Goal: Information Seeking & Learning: Find specific page/section

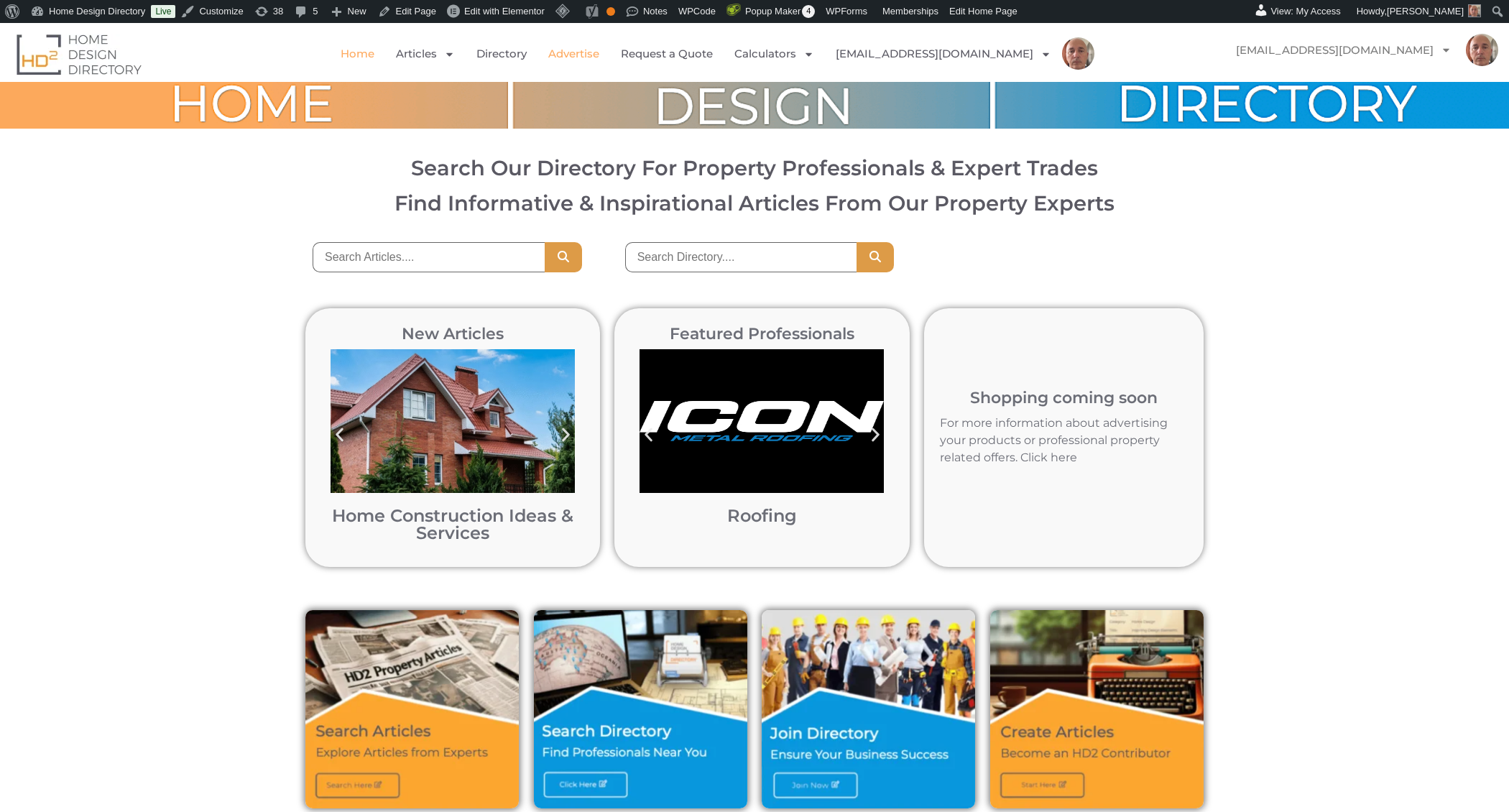
click at [599, 53] on link "Advertise" at bounding box center [574, 54] width 51 height 33
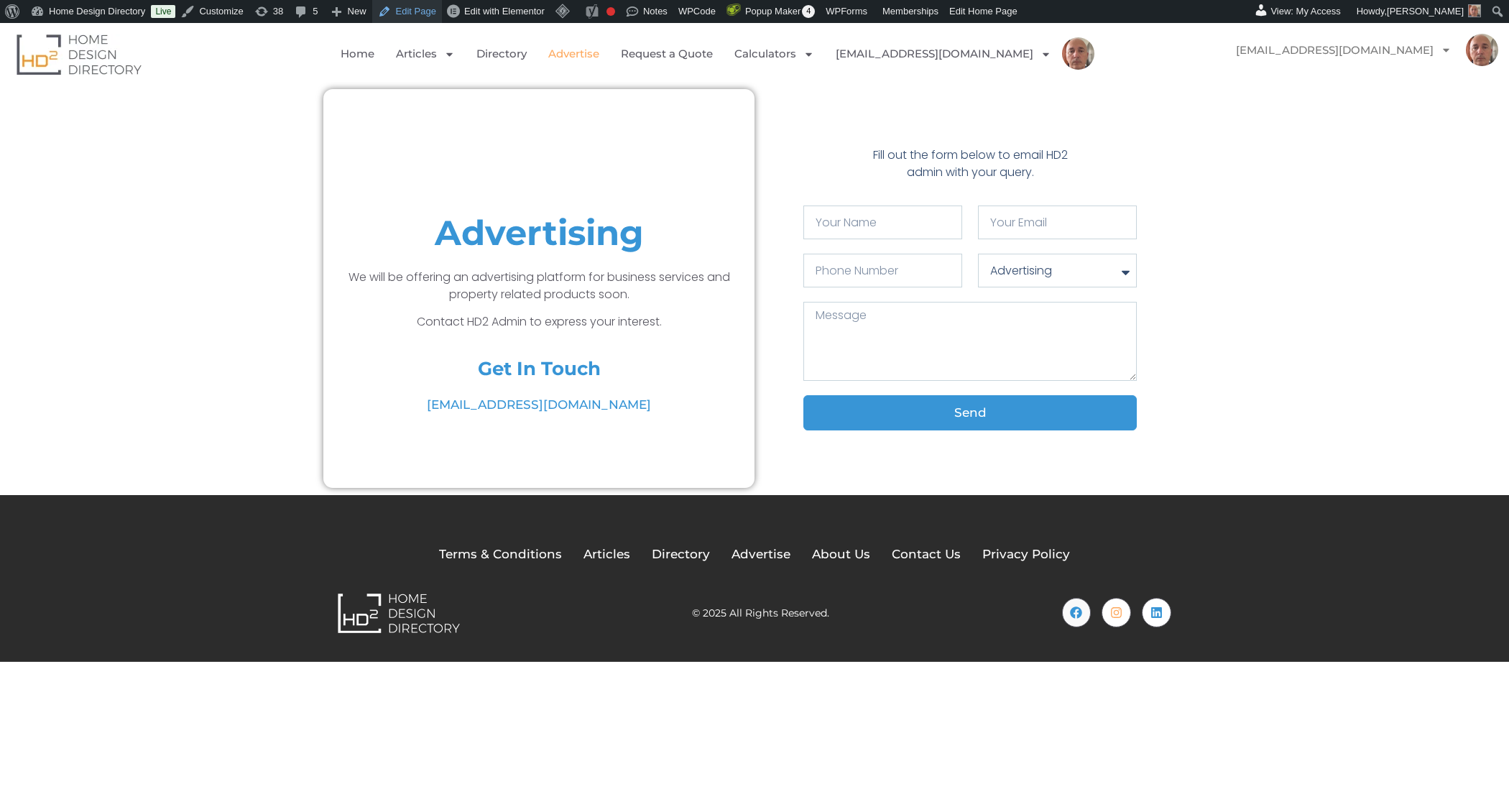
click at [413, 6] on link "Edit Page" at bounding box center [407, 12] width 70 height 23
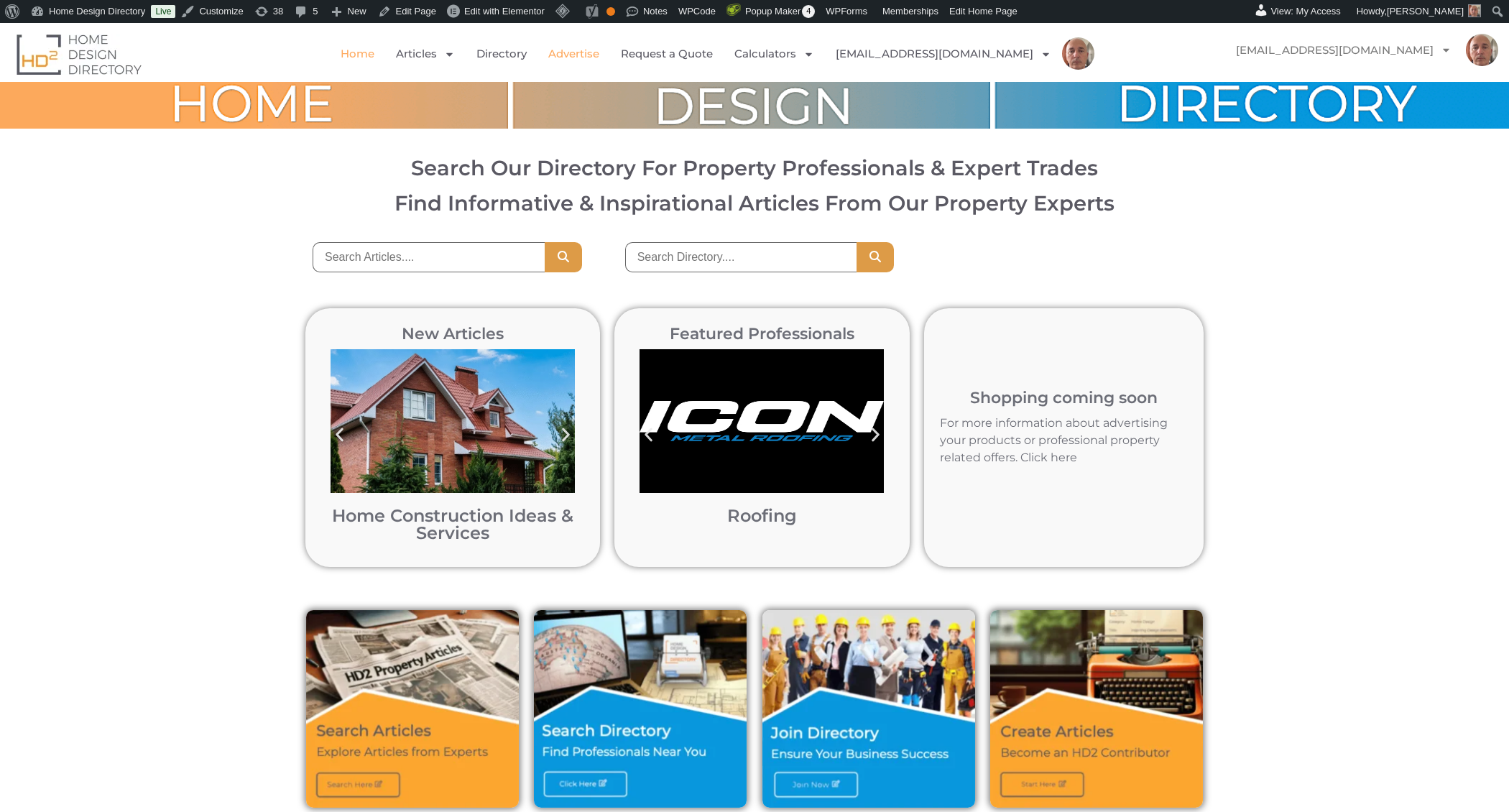
click at [599, 50] on link "Advertise" at bounding box center [574, 54] width 51 height 33
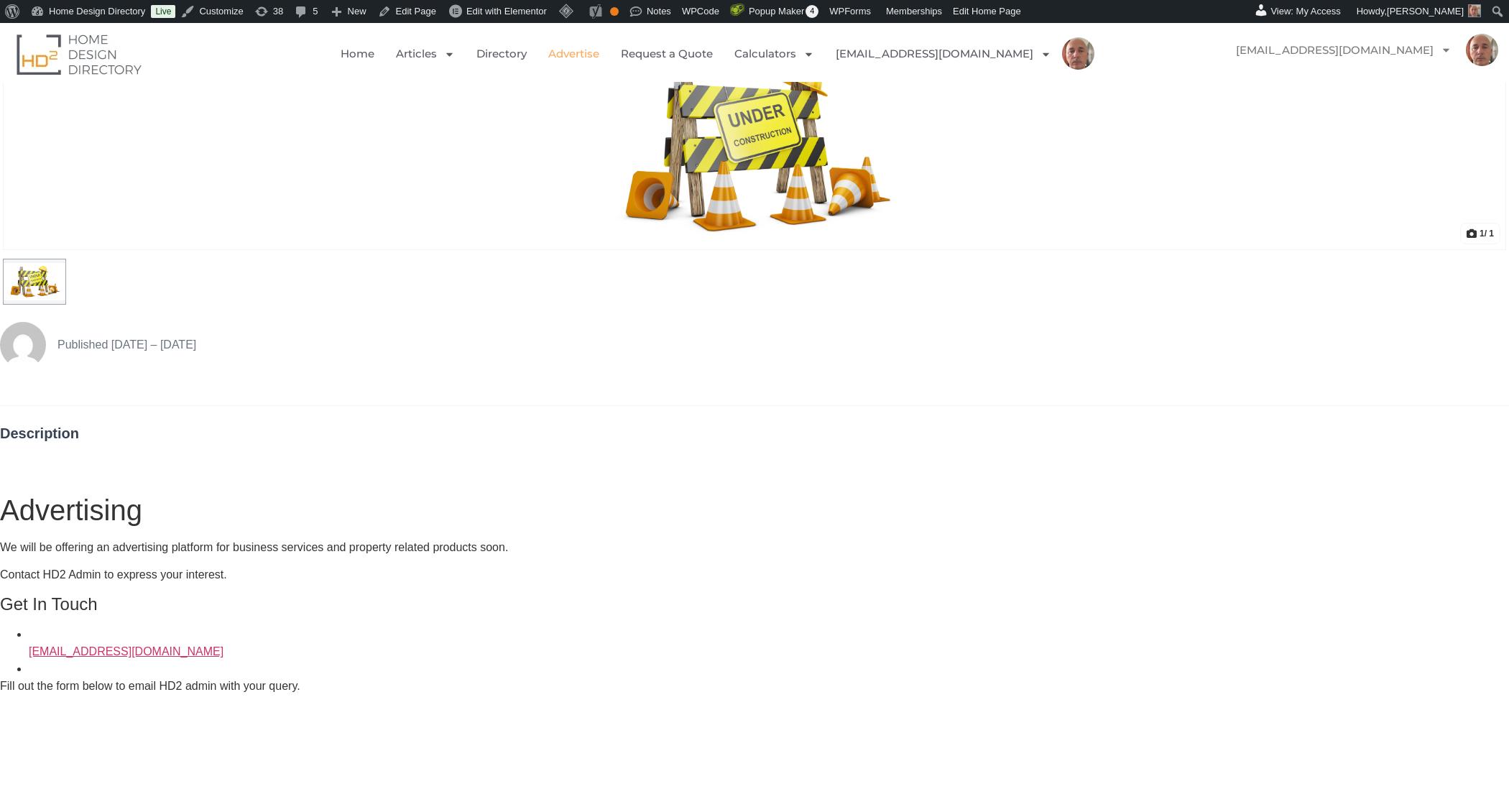
scroll to position [90, 0]
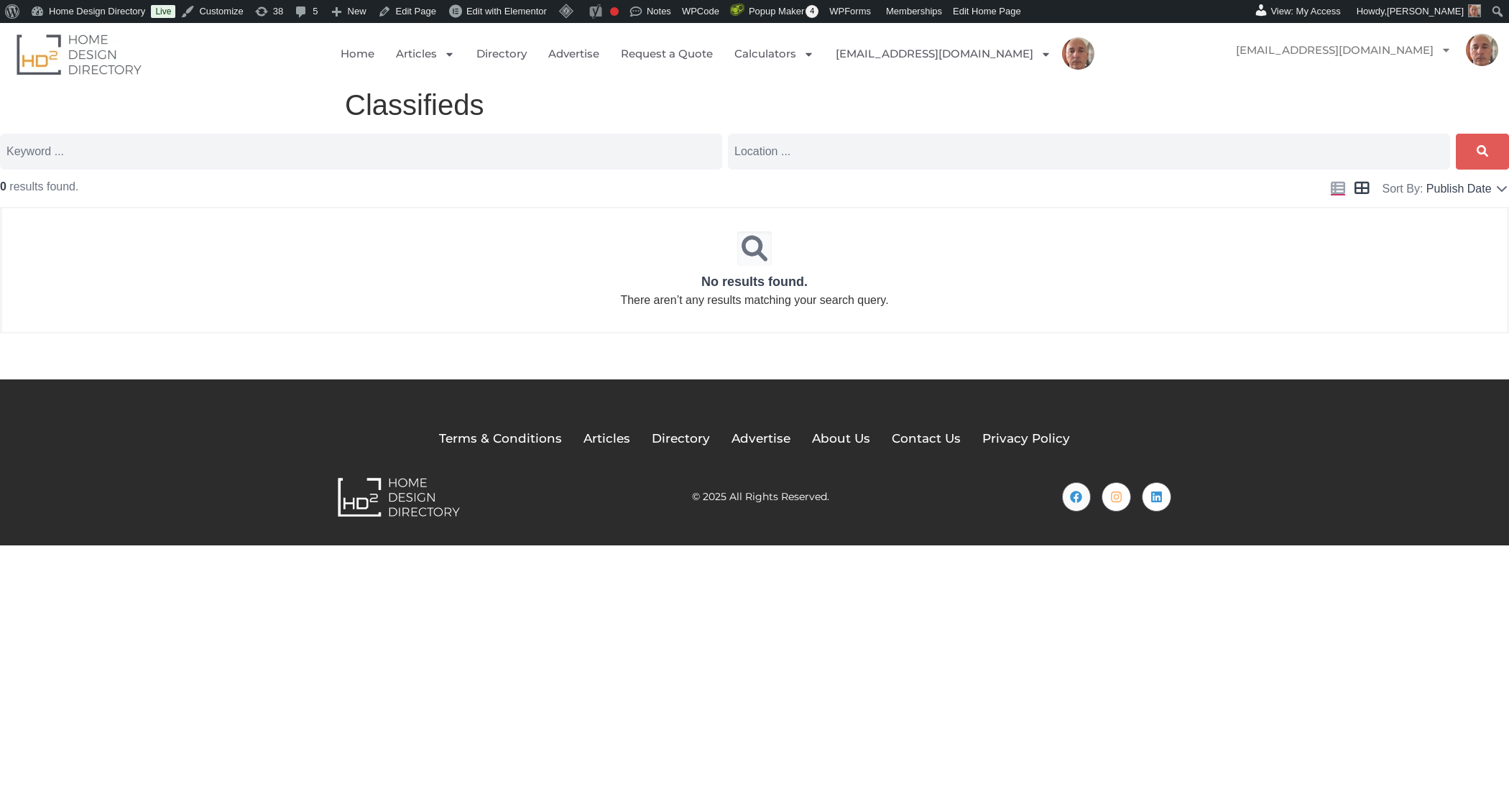
click at [600, 157] on input "text" at bounding box center [360, 151] width 722 height 36
type input "test"
click at [1456, 134] on button "Search" at bounding box center [1482, 151] width 53 height 36
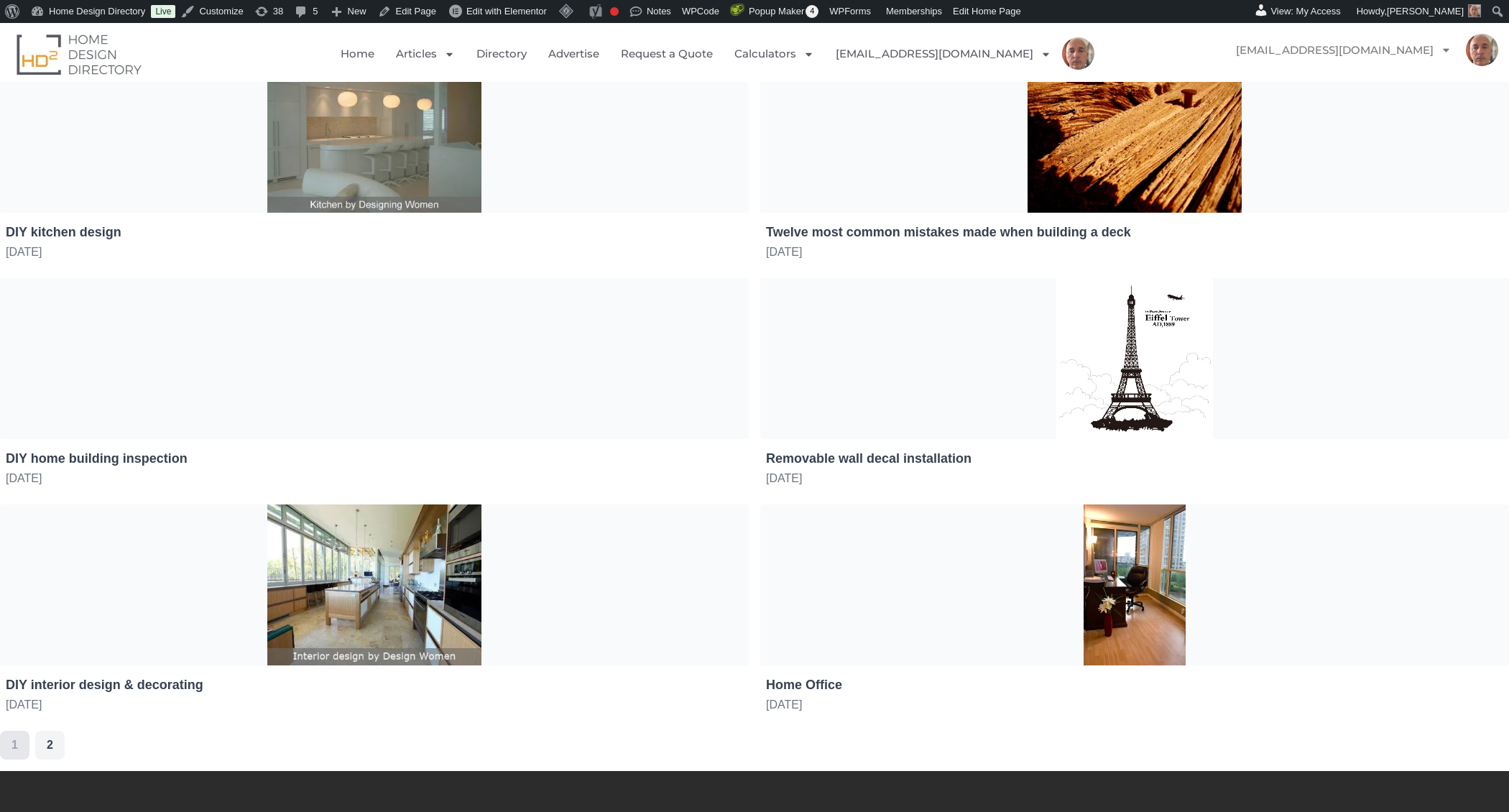
scroll to position [1865, 0]
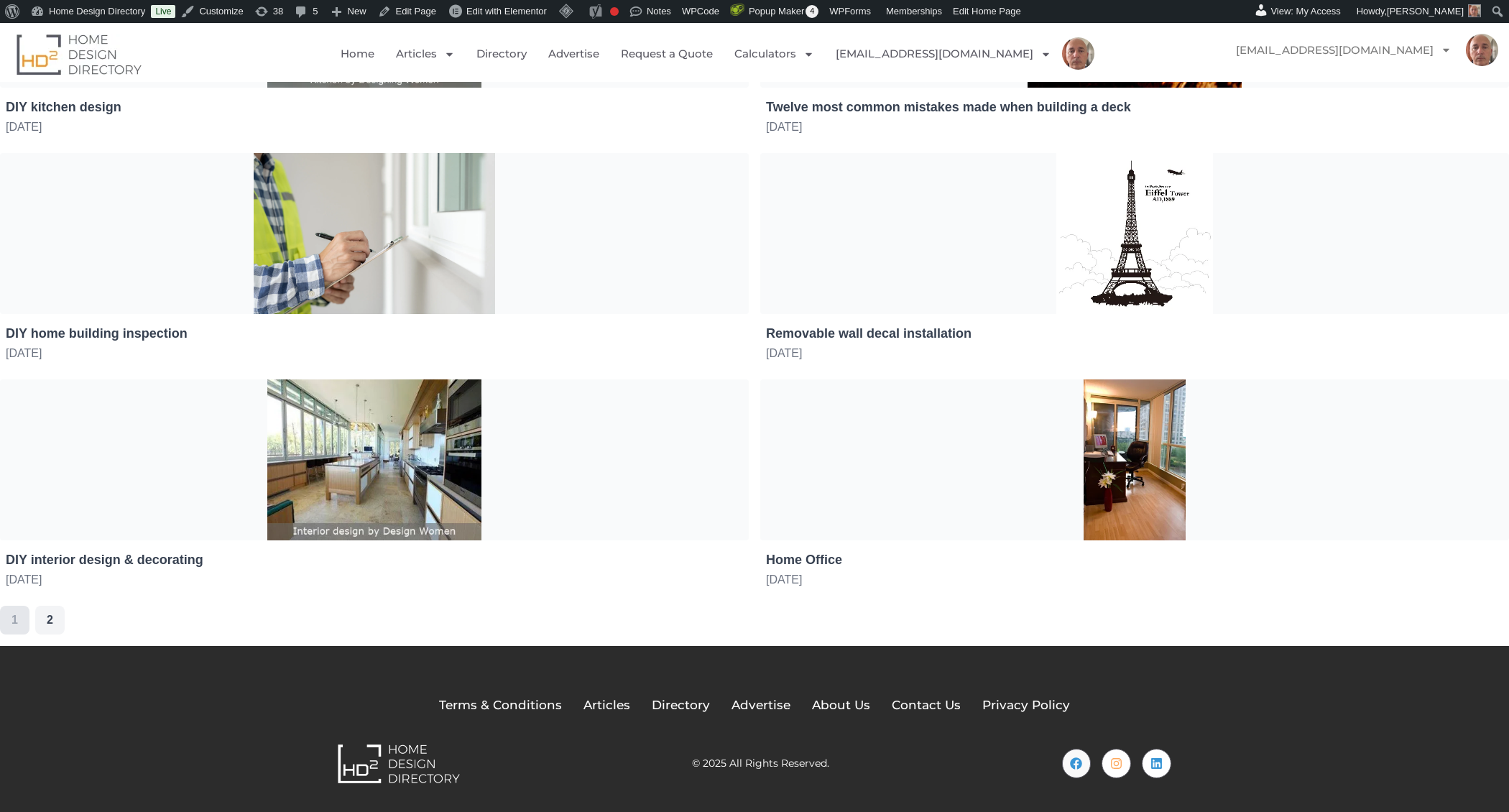
click at [47, 620] on link "2" at bounding box center [49, 620] width 30 height 29
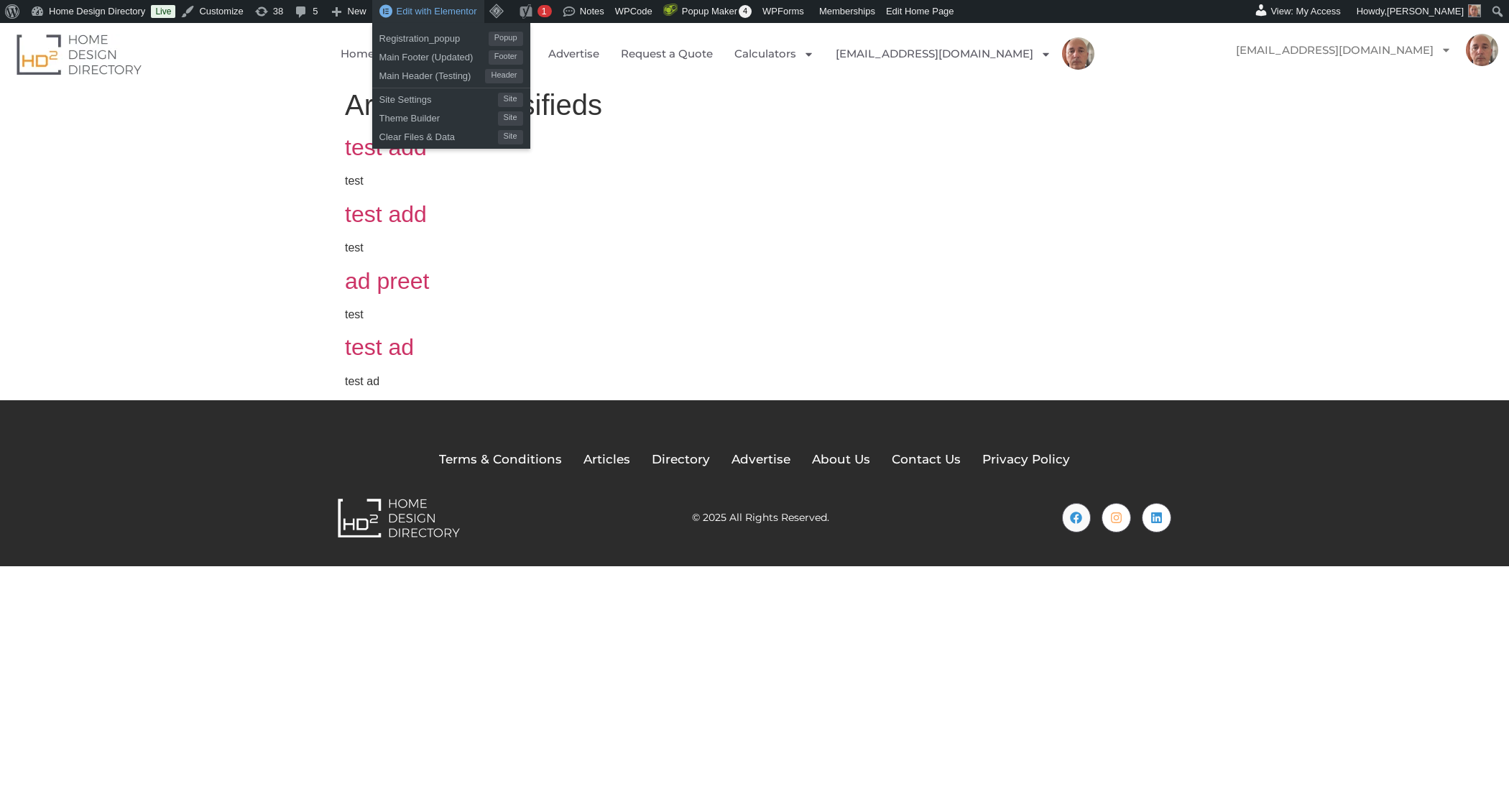
click at [459, 10] on span "Edit with Elementor" at bounding box center [437, 11] width 81 height 11
click at [440, 11] on span "Edit with Elementor" at bounding box center [437, 11] width 81 height 11
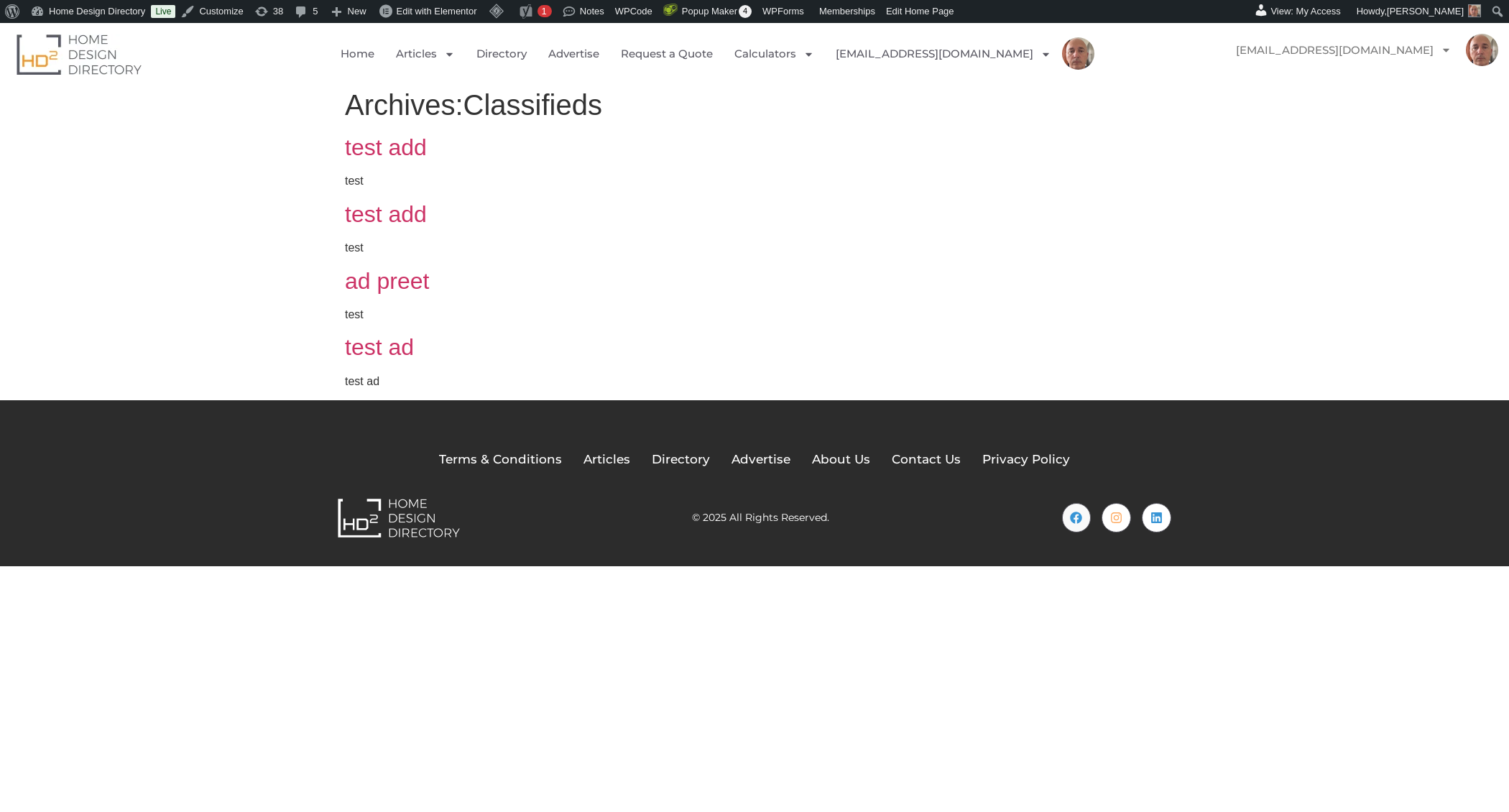
click at [628, 204] on h2 "test add" at bounding box center [755, 214] width 820 height 27
click at [850, 132] on main "Archives: Classifieds test add test test add test ad preet test test ad test ad" at bounding box center [755, 238] width 820 height 302
click at [407, 148] on link "test add" at bounding box center [386, 147] width 82 height 26
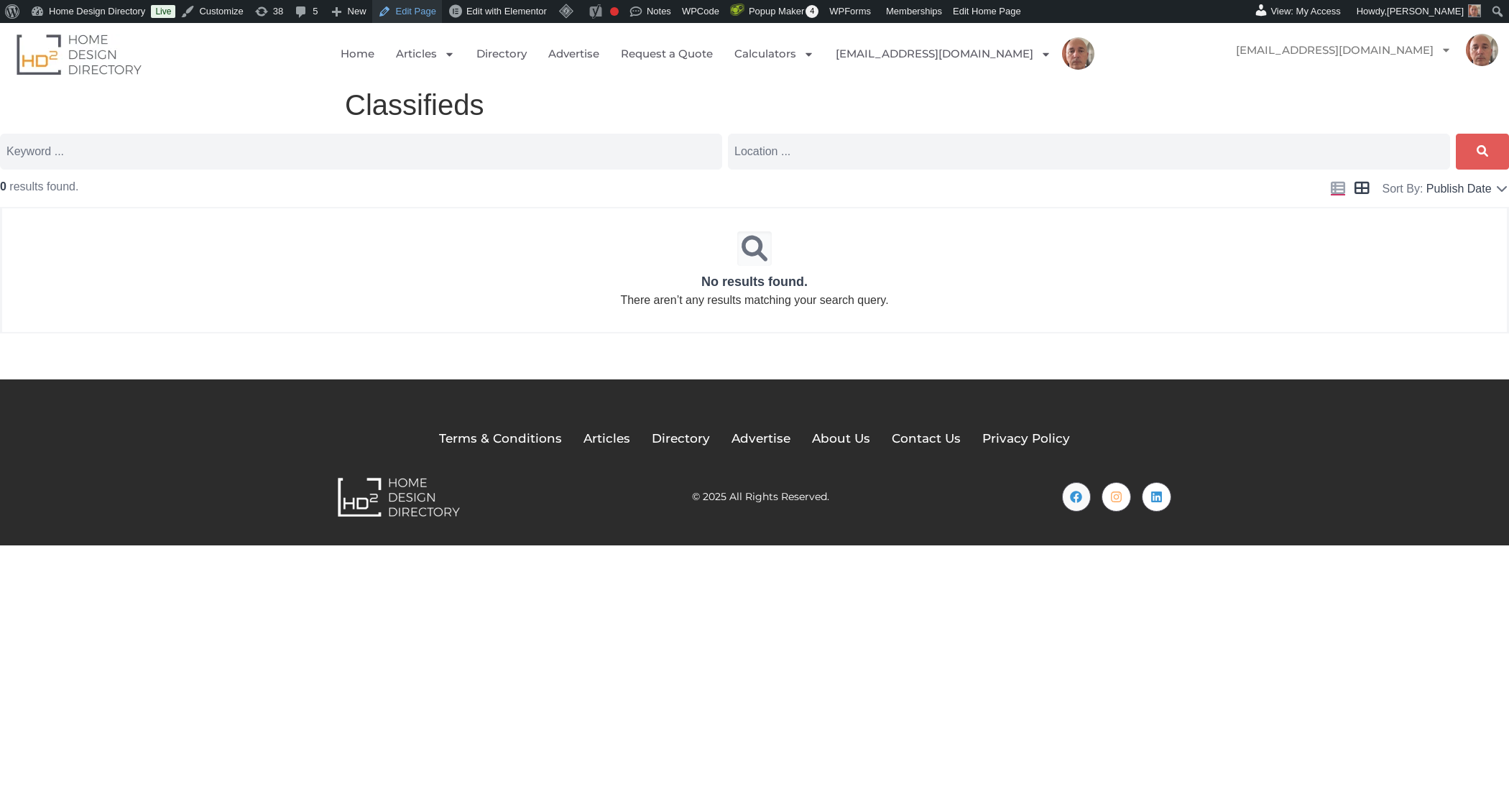
click at [431, 13] on link "Edit Page" at bounding box center [407, 12] width 70 height 23
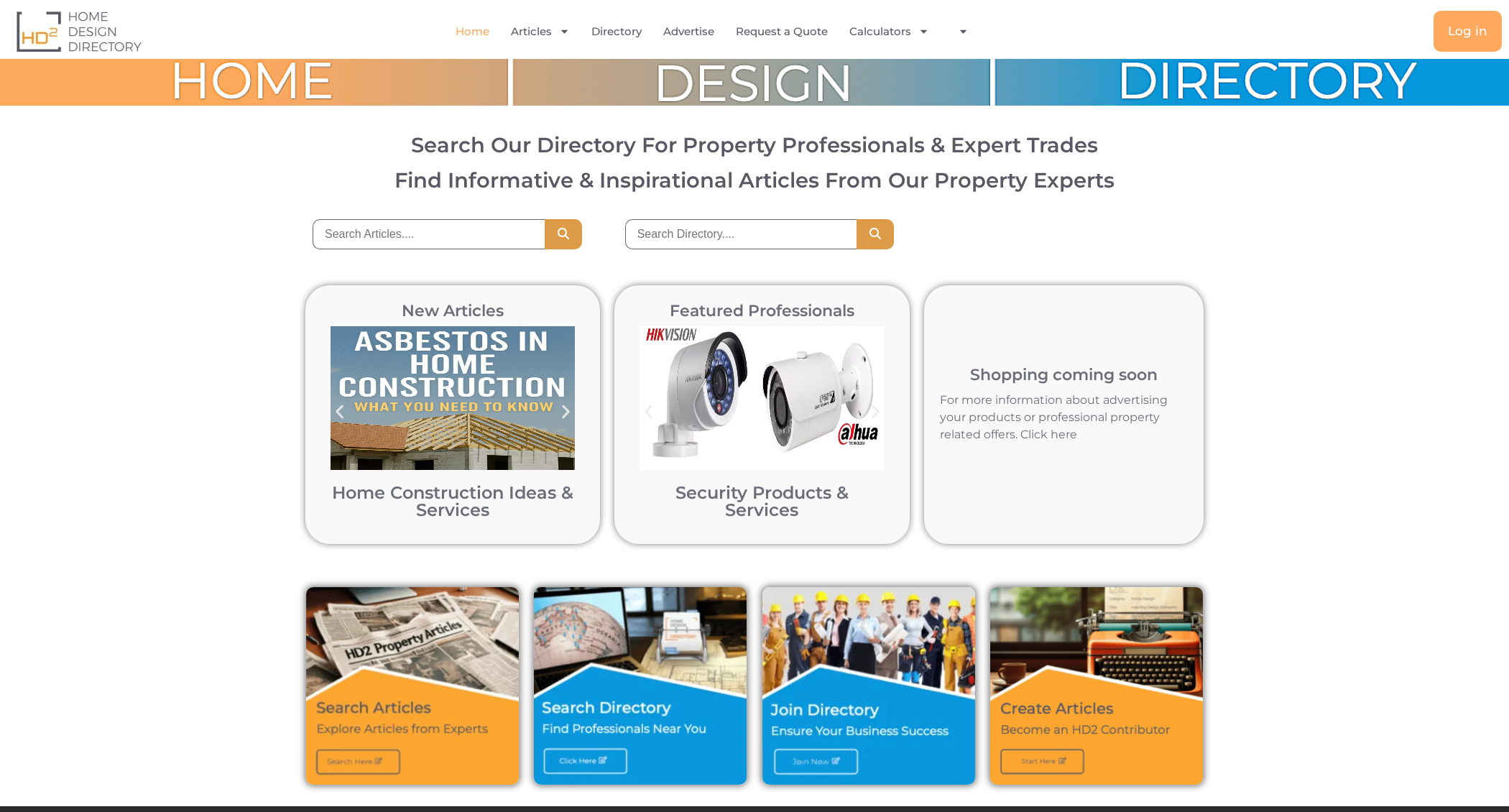
click at [1268, 345] on div "New Articles Home Construction Ideas & Services Home Construction Ideas & Servi…" at bounding box center [754, 414] width 1509 height 302
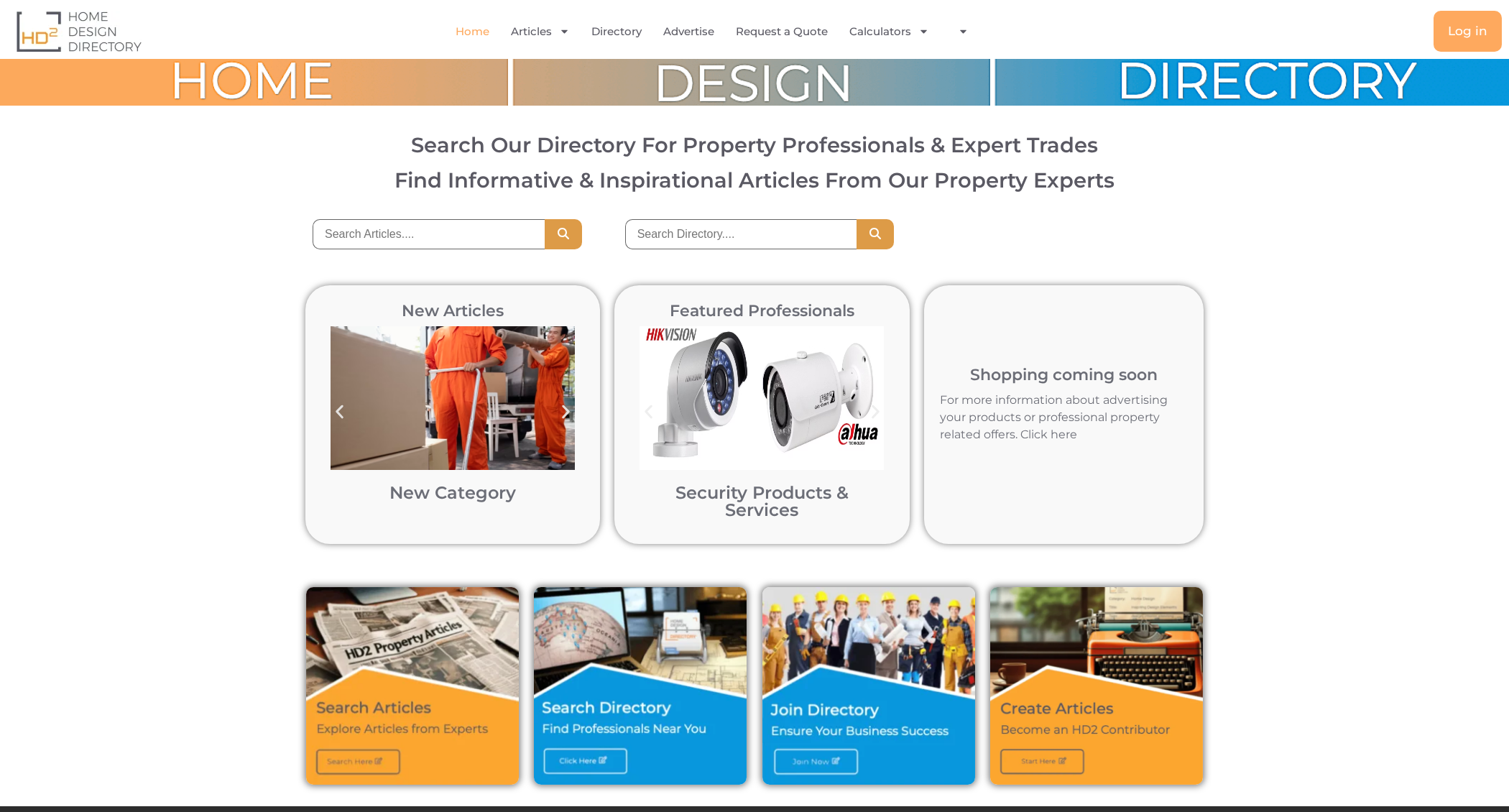
click at [768, 461] on img "2 / 12" at bounding box center [761, 398] width 245 height 143
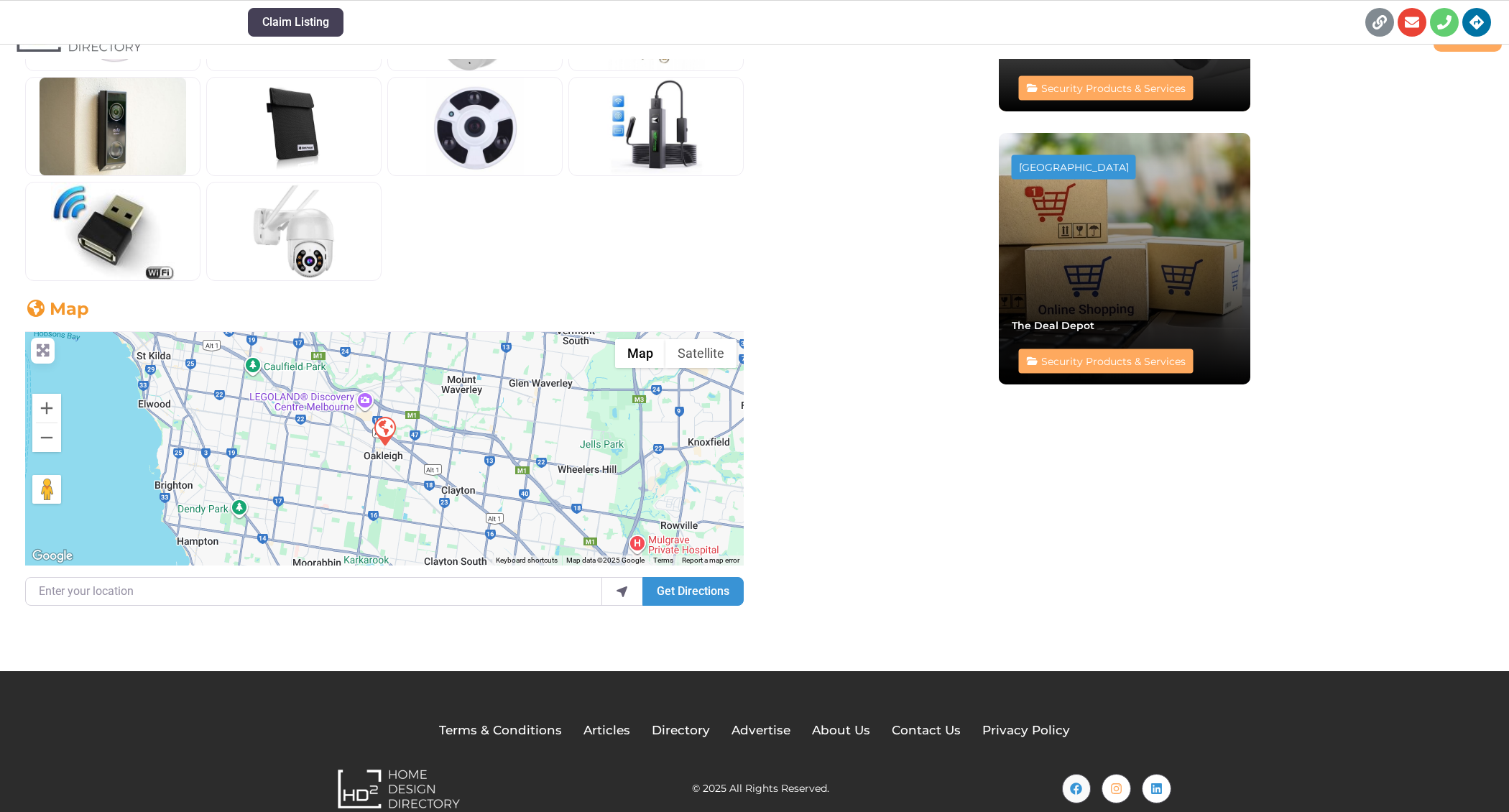
scroll to position [927, 0]
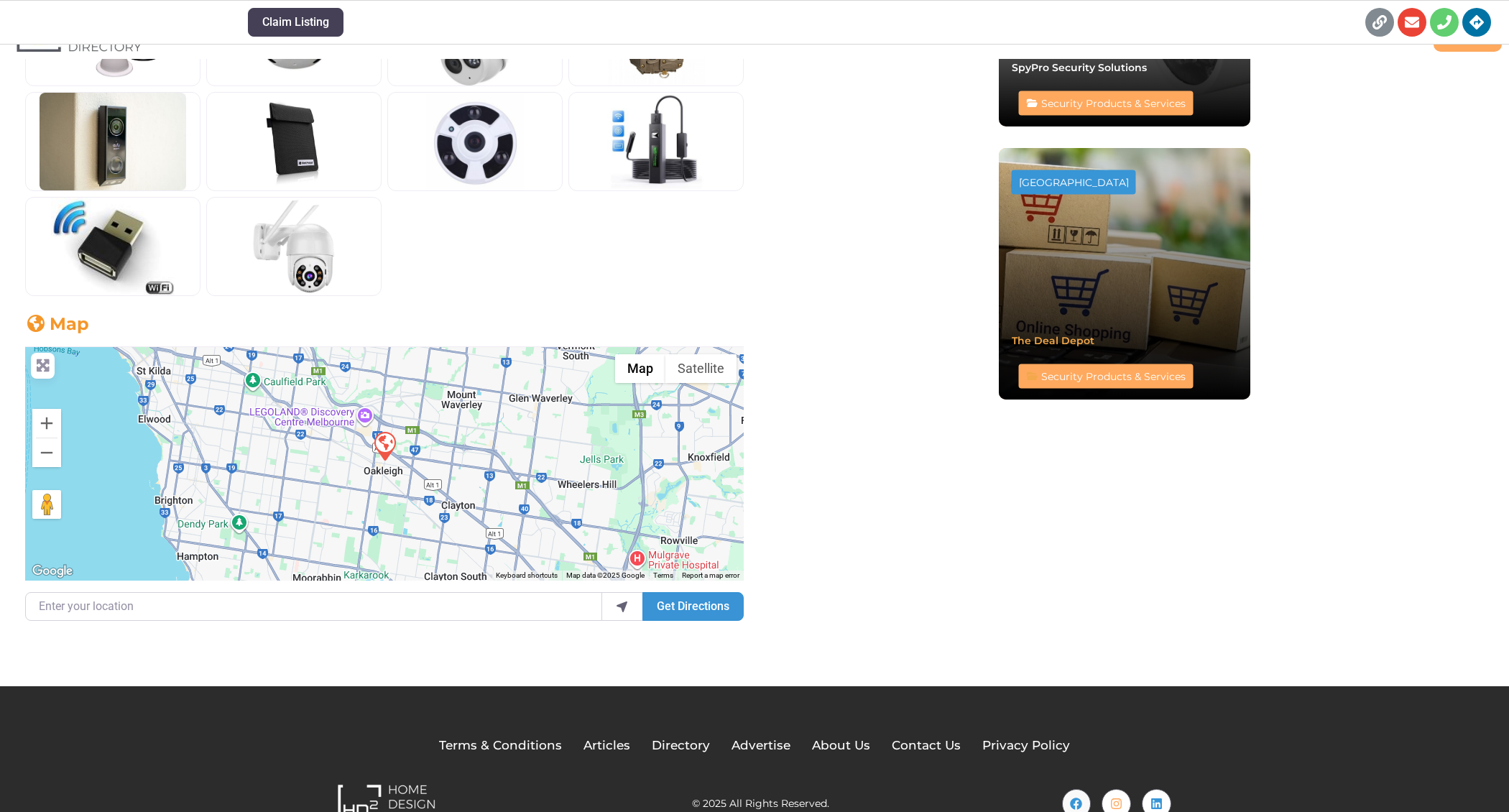
click at [1098, 315] on div "[GEOGRAPHIC_DATA] The Deal Depot The Deal Depot Security Products & Services" at bounding box center [1124, 274] width 226 height 226
click at [1067, 344] on link "The Deal Depot" at bounding box center [1053, 341] width 82 height 13
